Goal: Use online tool/utility: Utilize a website feature to perform a specific function

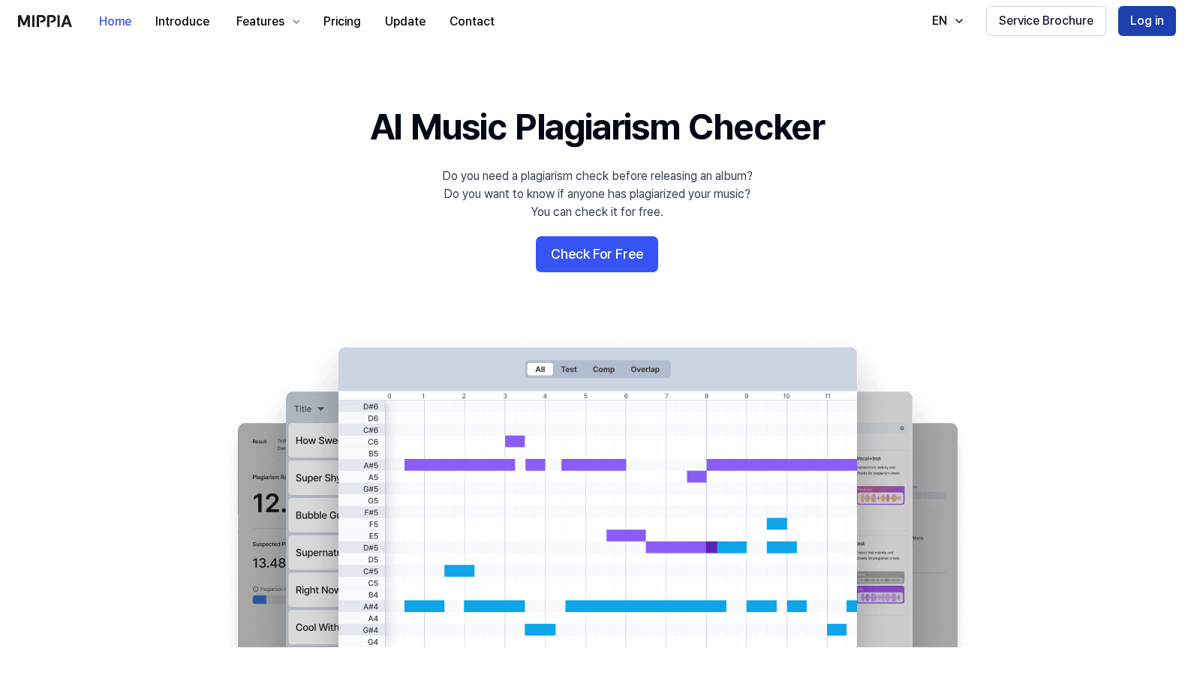
click at [597, 22] on button "Log in" at bounding box center [1147, 21] width 58 height 30
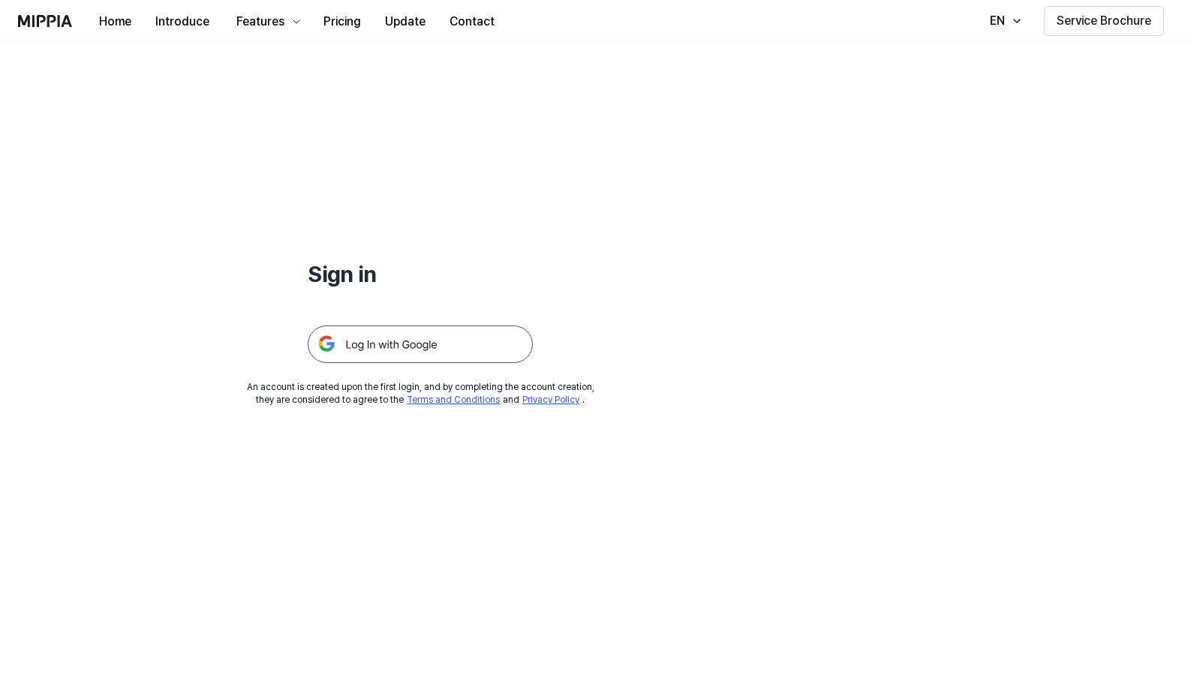
click at [421, 338] on img at bounding box center [420, 345] width 225 height 38
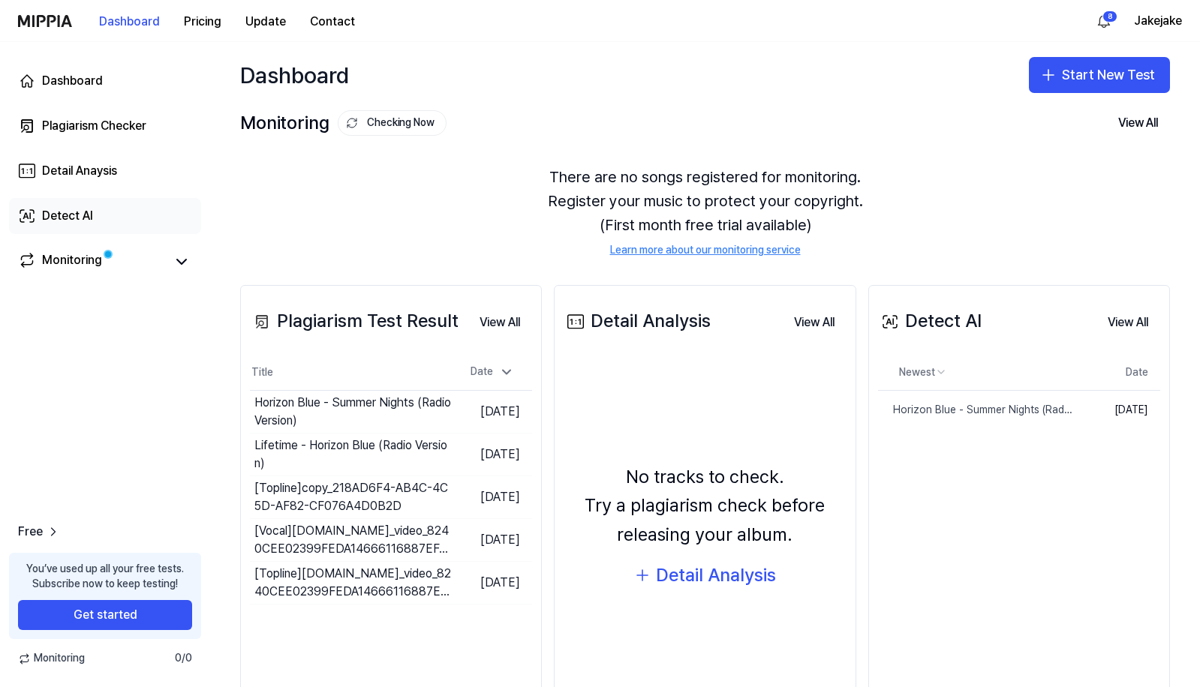
click at [152, 215] on link "Detect AI" at bounding box center [105, 216] width 192 height 36
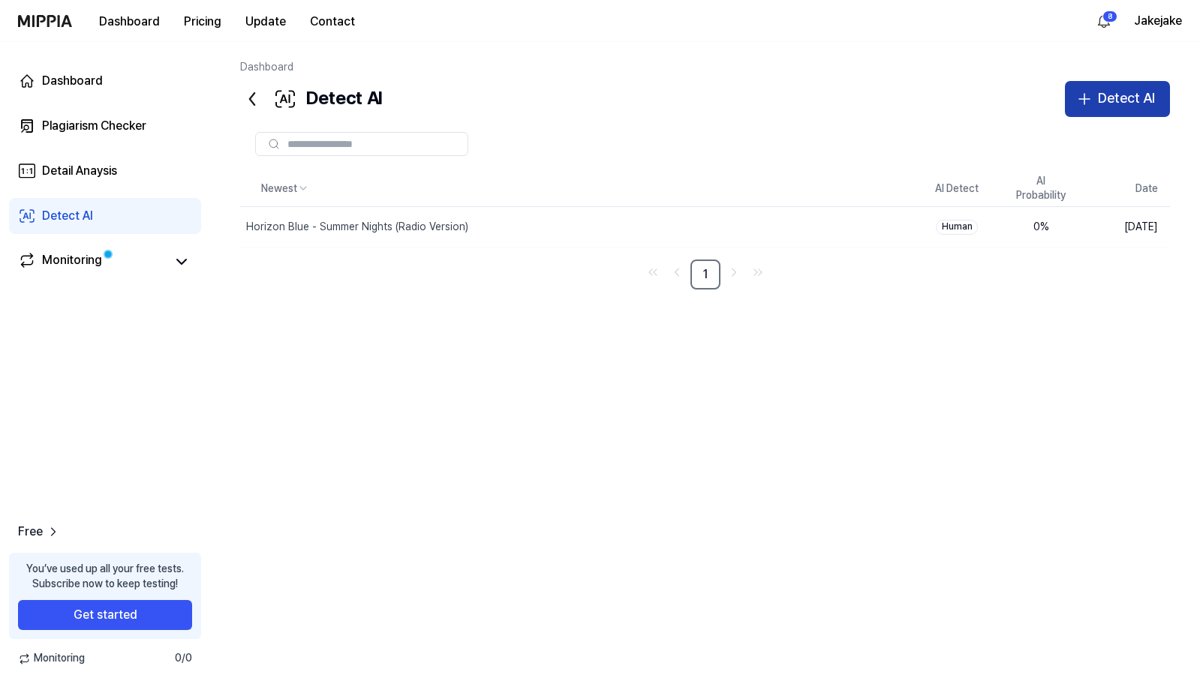
click at [1142, 96] on div "Detect AI" at bounding box center [1126, 99] width 57 height 22
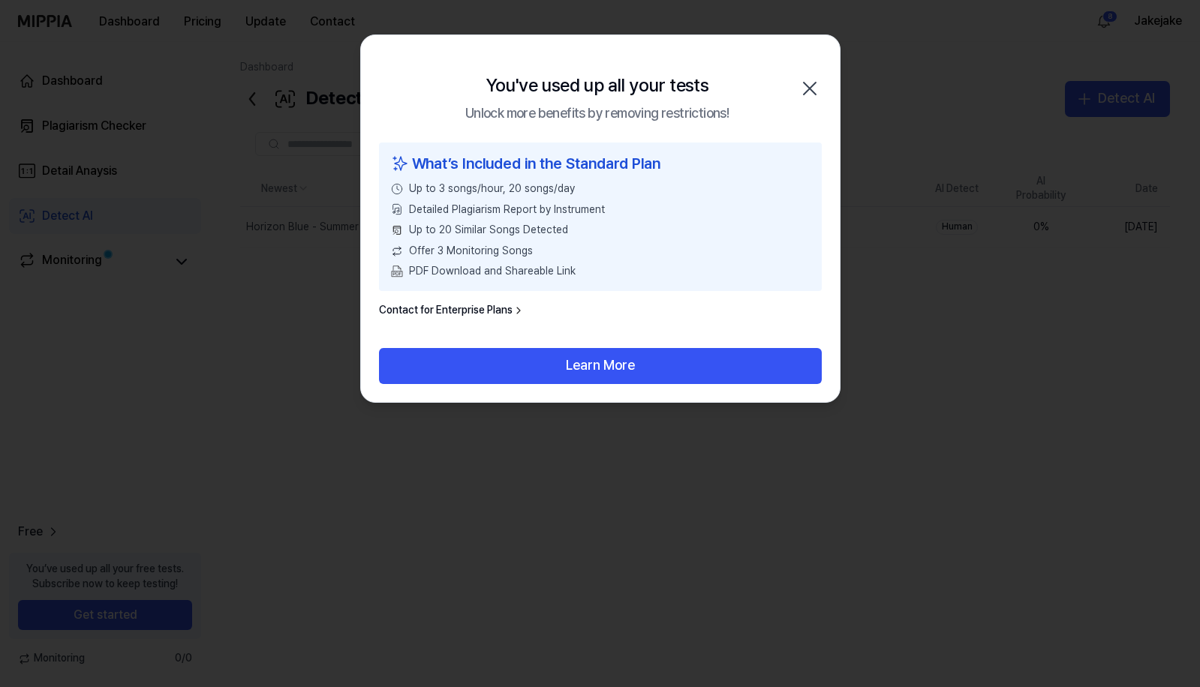
click at [813, 80] on icon "button" at bounding box center [809, 89] width 24 height 24
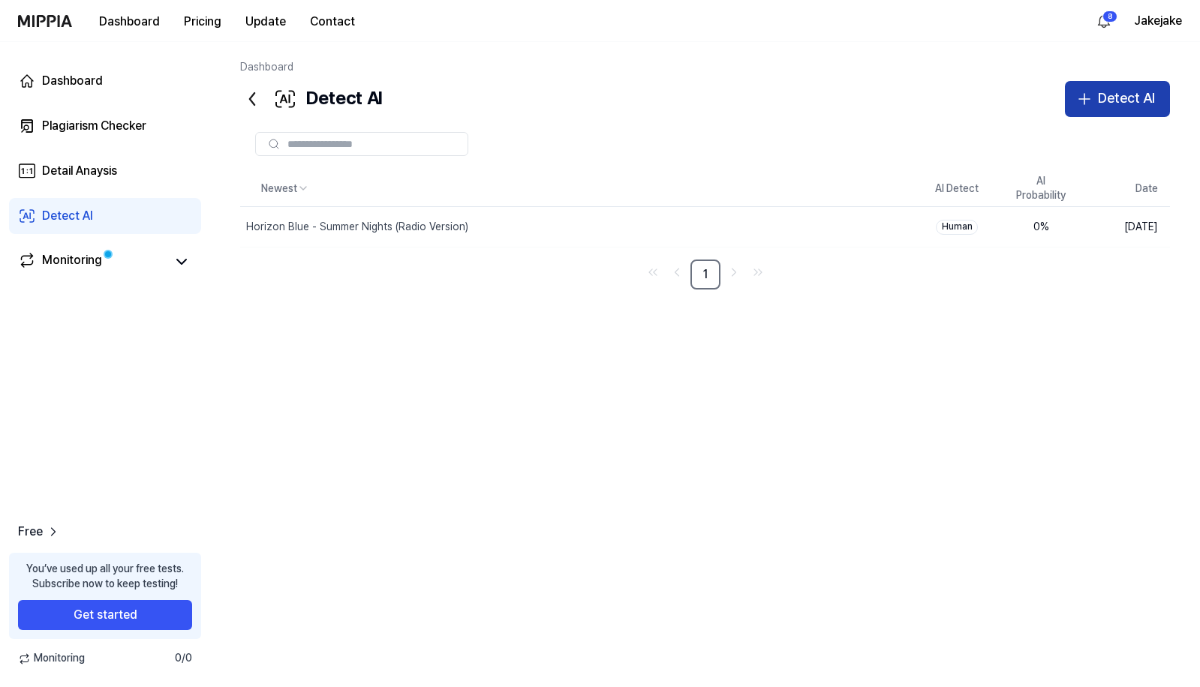
click at [1109, 104] on div "Detect AI" at bounding box center [1126, 99] width 57 height 22
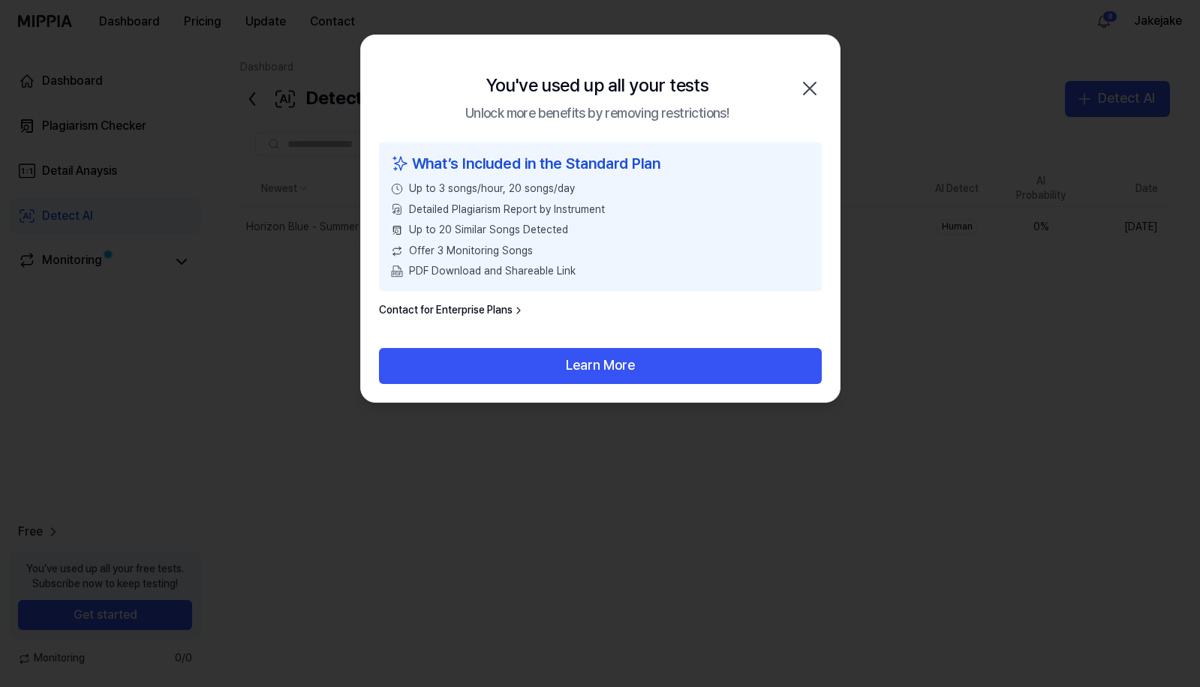
click at [815, 85] on icon "button" at bounding box center [809, 89] width 24 height 24
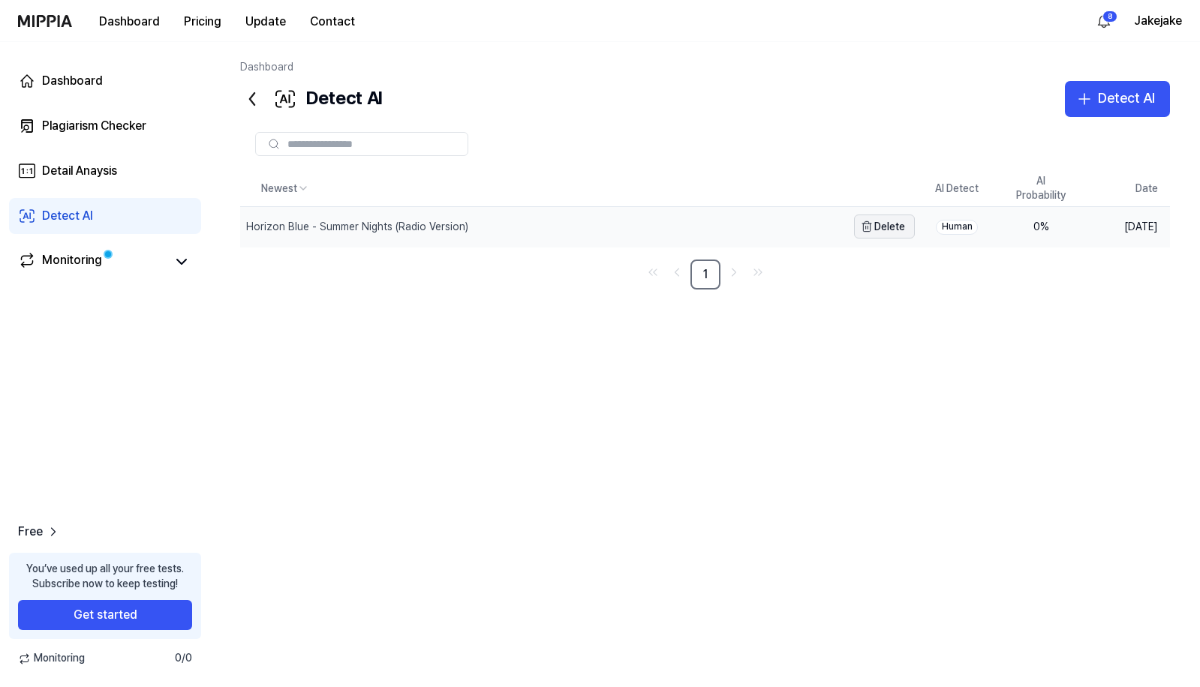
click at [875, 227] on button "Delete" at bounding box center [884, 227] width 61 height 24
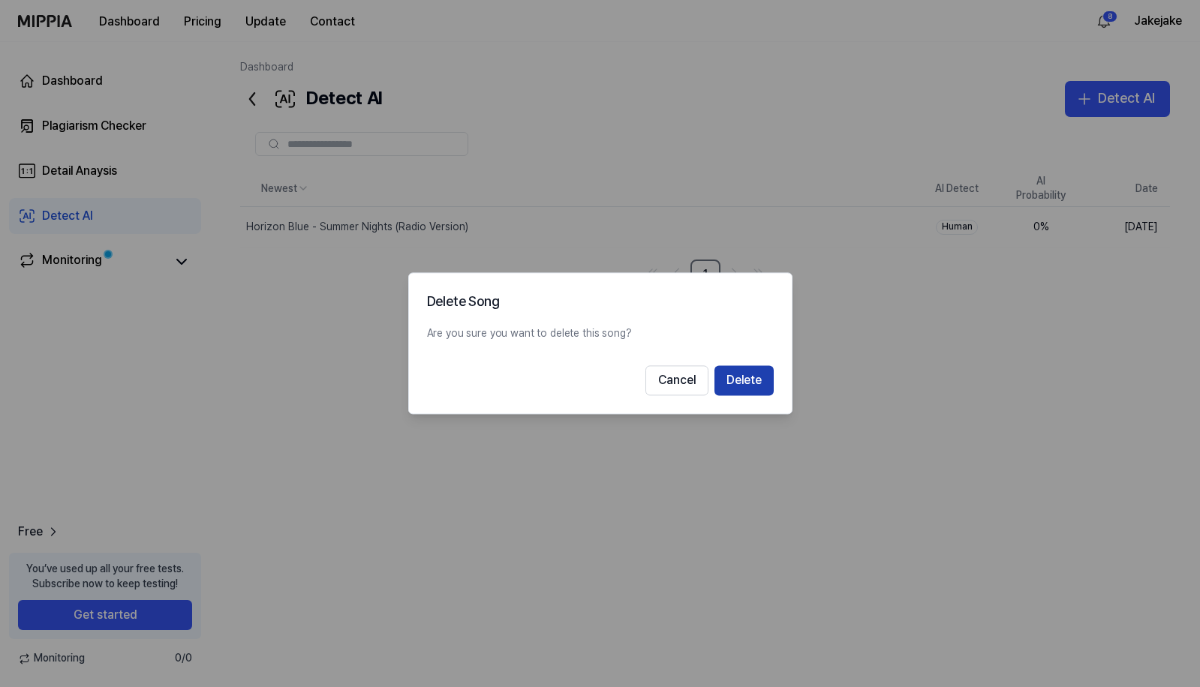
click at [761, 384] on button "Delete" at bounding box center [743, 381] width 59 height 30
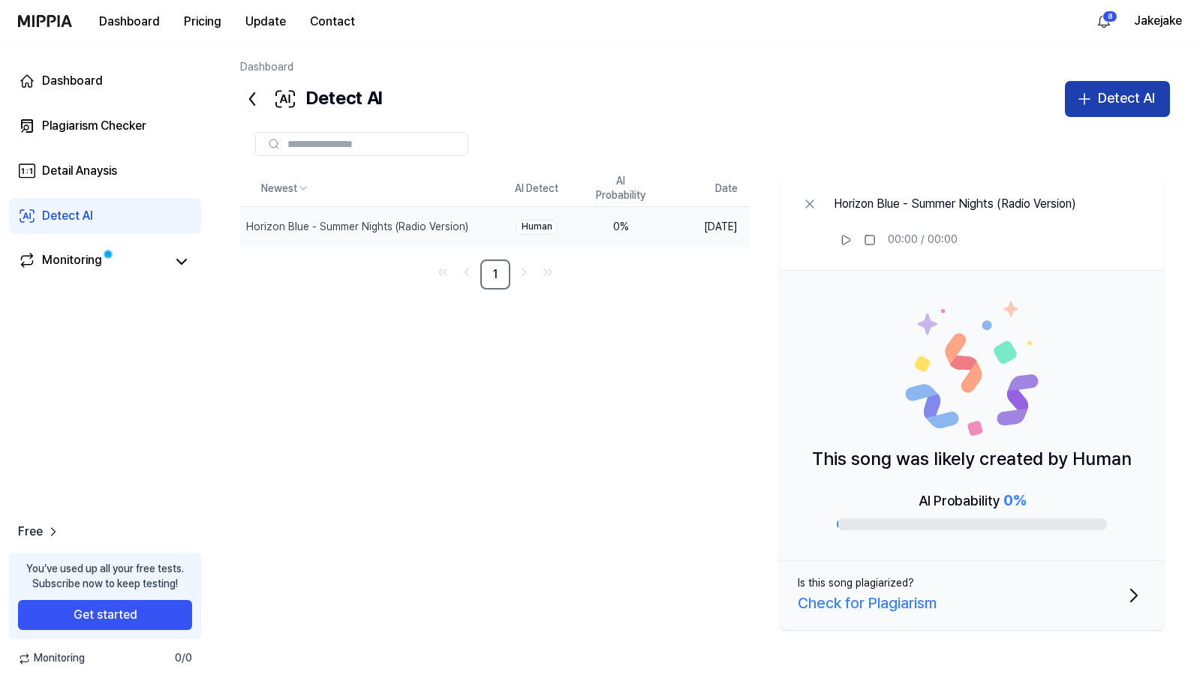
click at [1150, 85] on button "Detect AI" at bounding box center [1116, 99] width 105 height 36
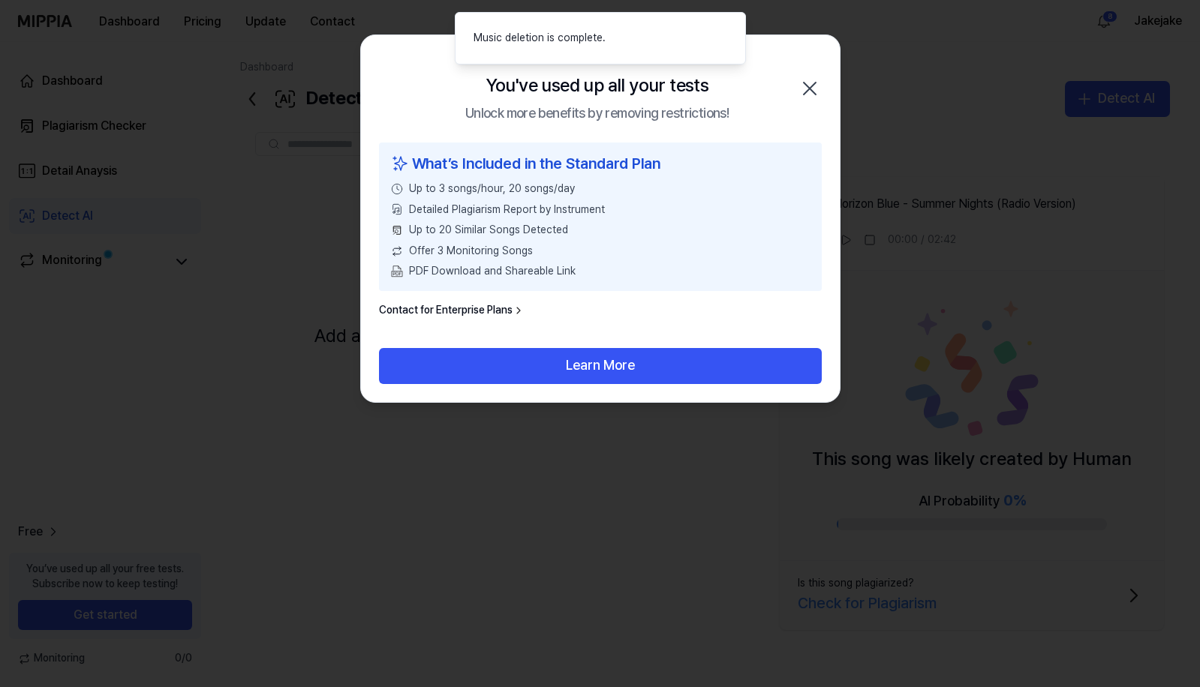
click at [799, 71] on div "You've used up all your tests Unlock more benefits by removing restrictions! Cl…" at bounding box center [600, 88] width 479 height 107
click at [815, 75] on div "You've used up all your tests Unlock more benefits by removing restrictions! Cl…" at bounding box center [600, 88] width 479 height 107
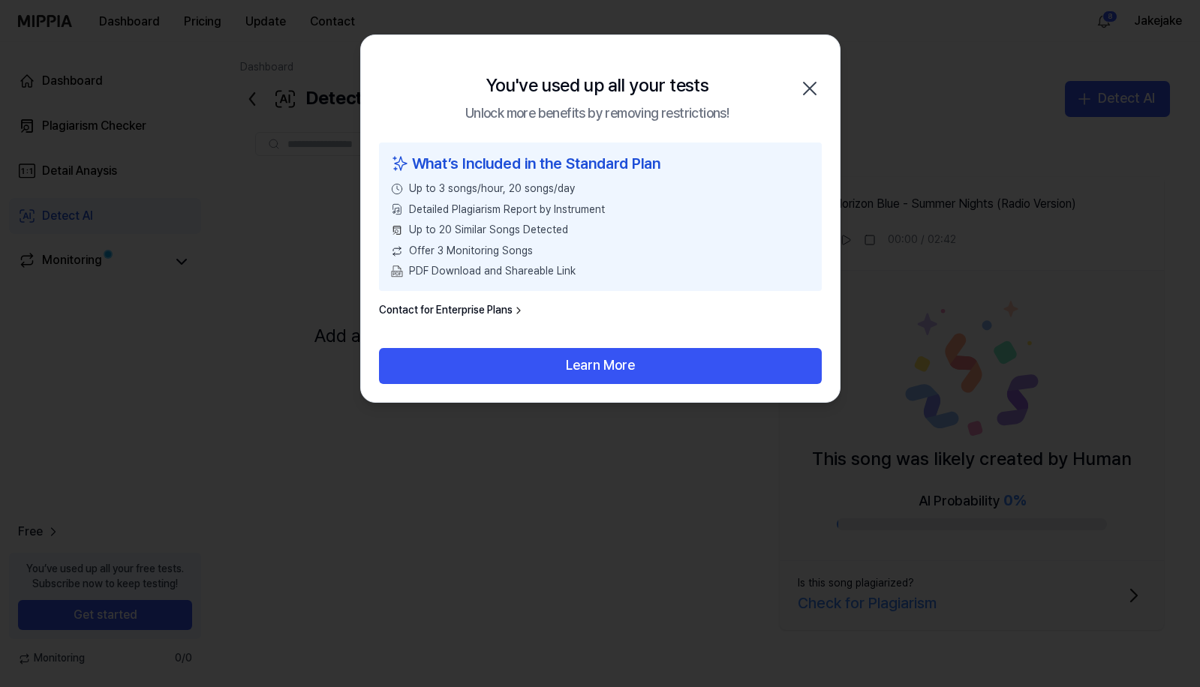
click at [821, 80] on div "You've used up all your tests Unlock more benefits by removing restrictions! Cl…" at bounding box center [600, 88] width 479 height 107
click at [808, 82] on icon "button" at bounding box center [809, 89] width 24 height 24
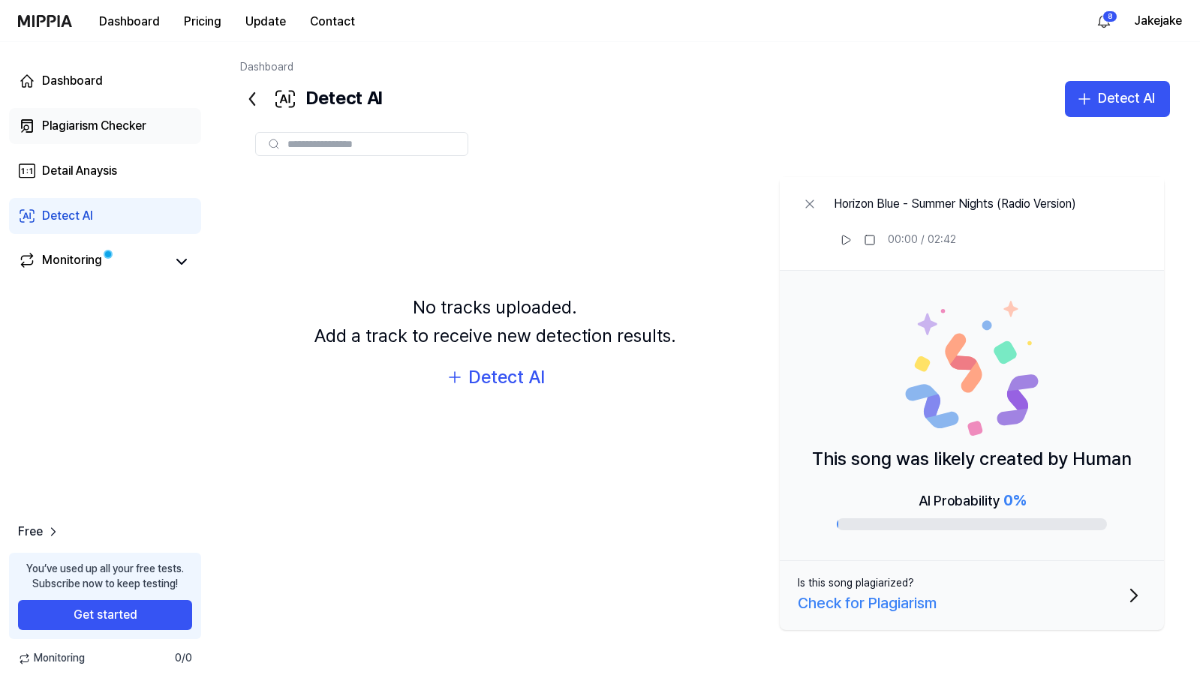
click at [92, 119] on div "Plagiarism Checker" at bounding box center [94, 126] width 104 height 18
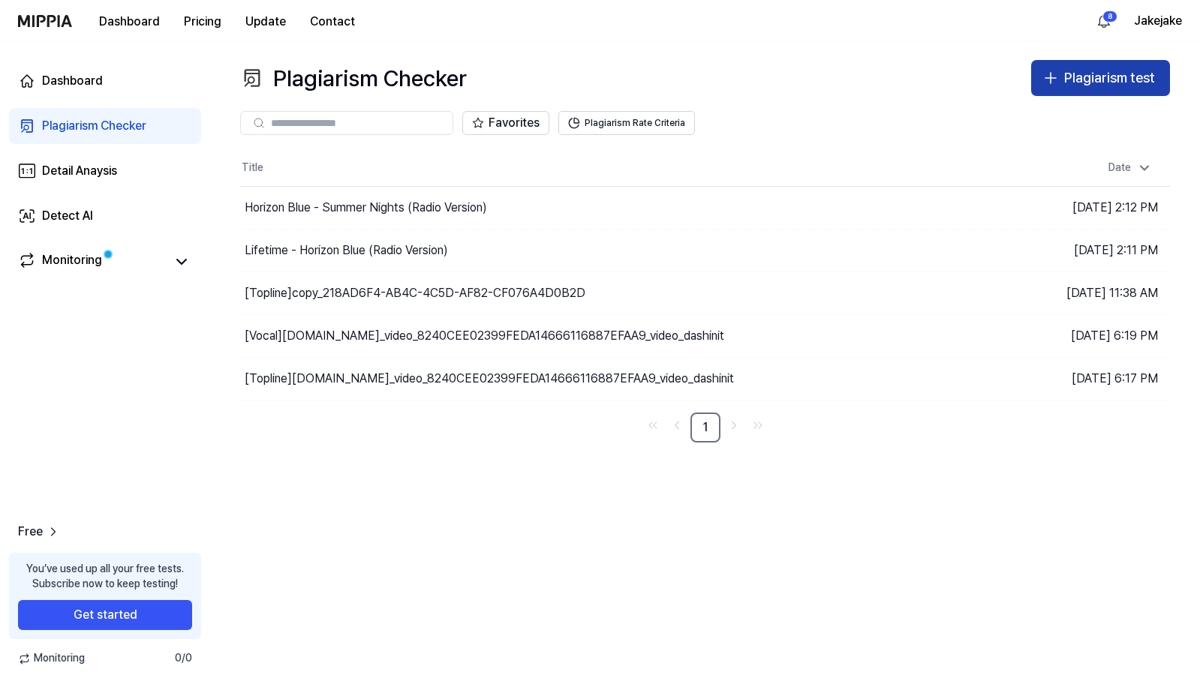
click at [1096, 86] on div "Plagiarism test" at bounding box center [1109, 79] width 91 height 22
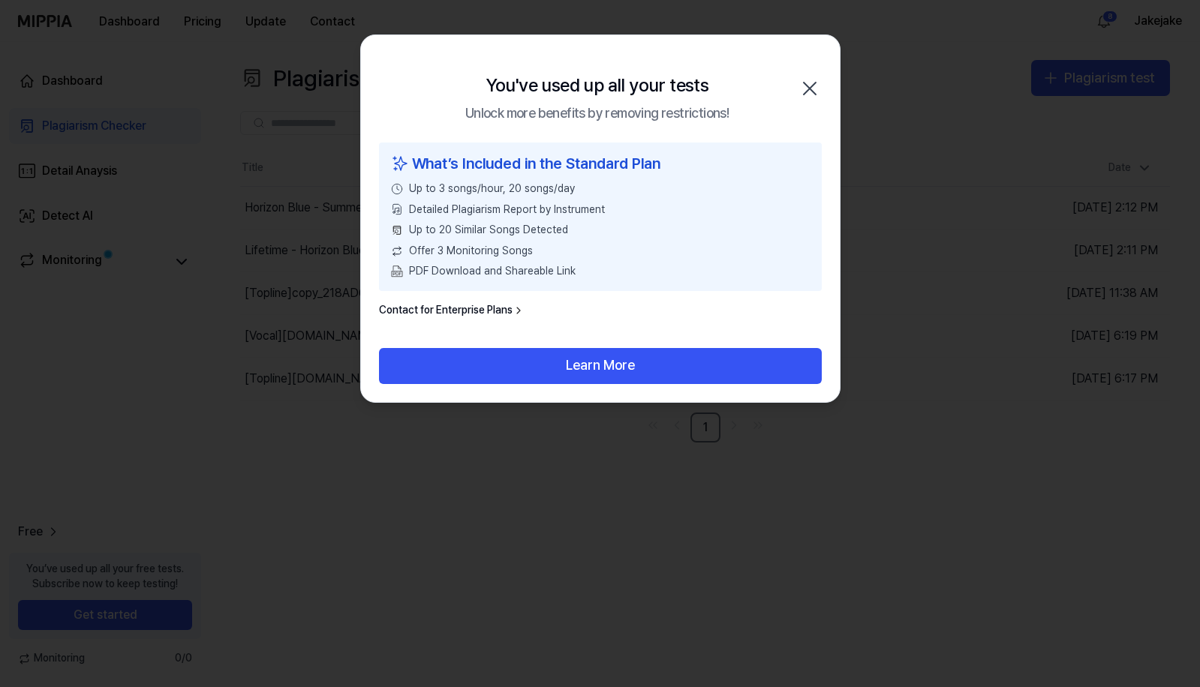
click at [815, 68] on div "You've used up all your tests Unlock more benefits by removing restrictions! Cl…" at bounding box center [600, 88] width 479 height 107
